Goal: Book appointment/travel/reservation

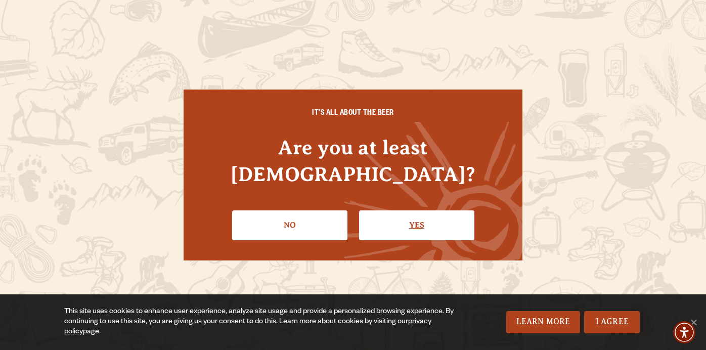
click at [403, 210] on link "Yes" at bounding box center [416, 224] width 115 height 29
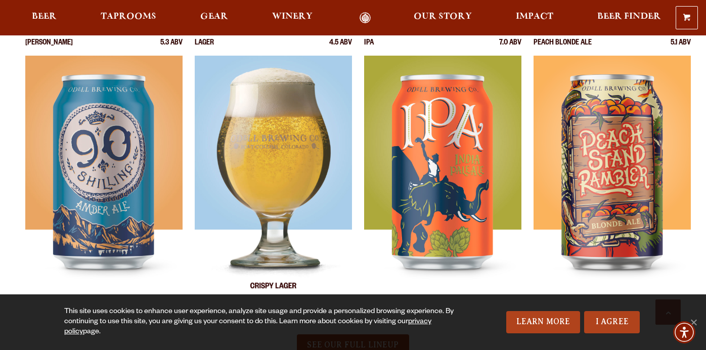
scroll to position [373, 0]
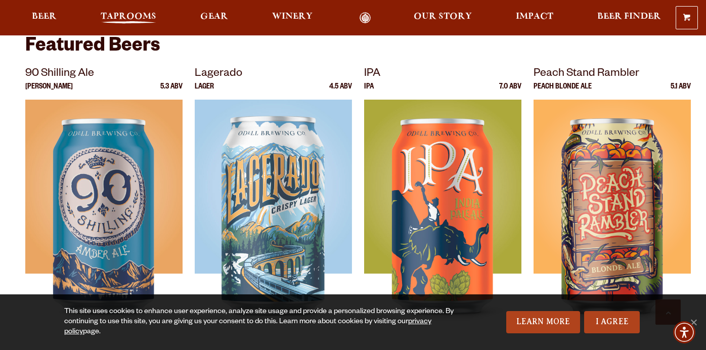
click at [149, 19] on span "Taprooms" at bounding box center [129, 17] width 56 height 8
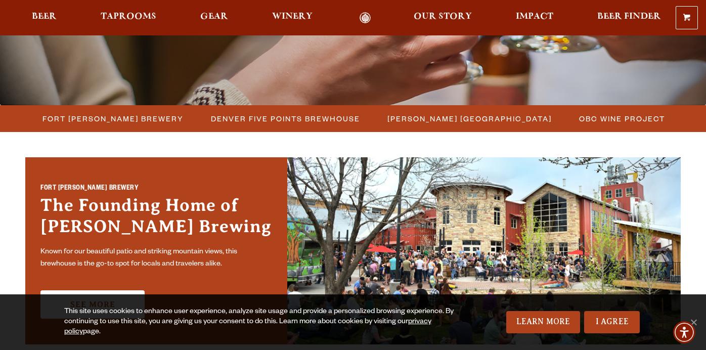
scroll to position [225, 0]
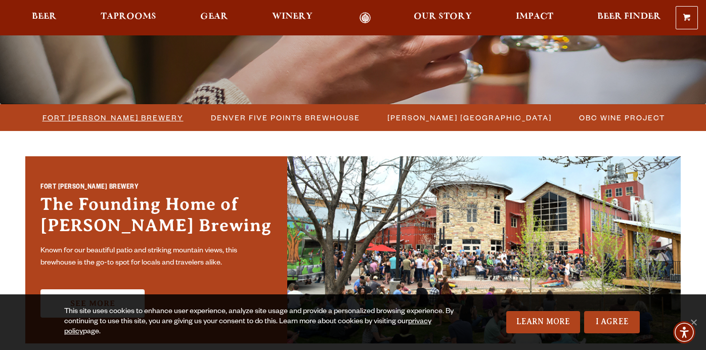
click at [125, 117] on span "Fort Collins Brewery" at bounding box center [112, 117] width 141 height 15
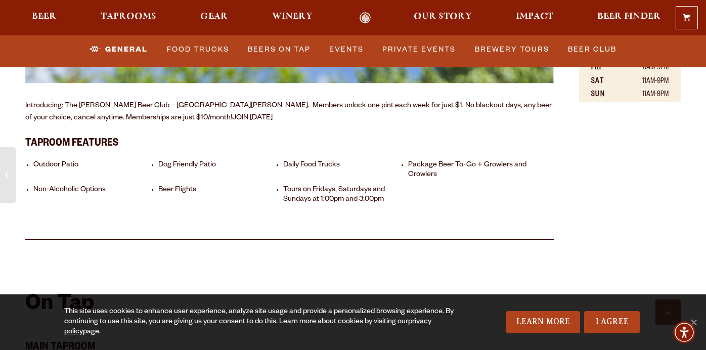
scroll to position [760, 0]
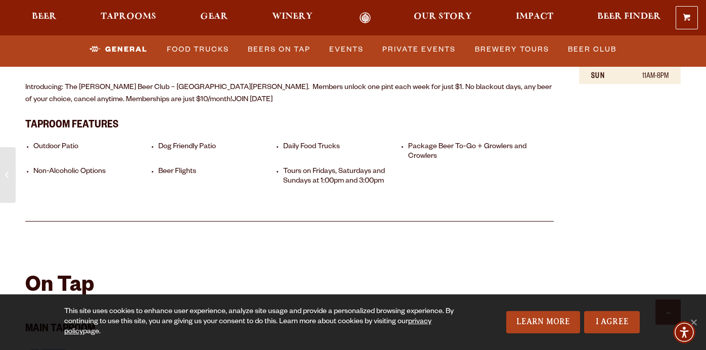
click at [311, 167] on li "Tours on Fridays, Saturdays and Sundays at 1:00pm and 3:00pm" at bounding box center [343, 176] width 120 height 19
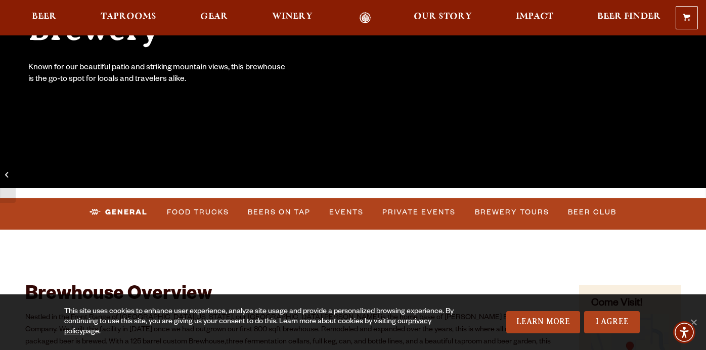
scroll to position [337, 0]
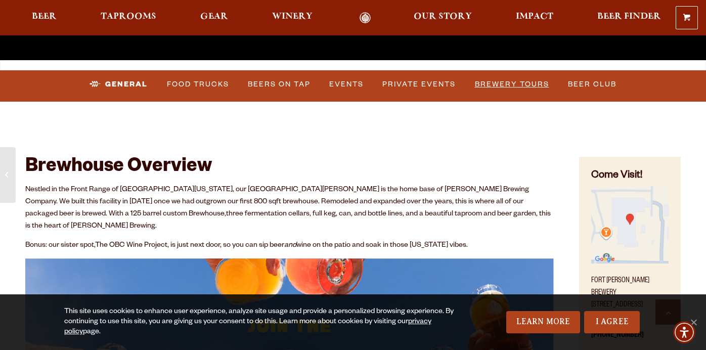
click at [507, 84] on link "Brewery Tours" at bounding box center [512, 84] width 82 height 23
